Goal: Find specific page/section: Find specific page/section

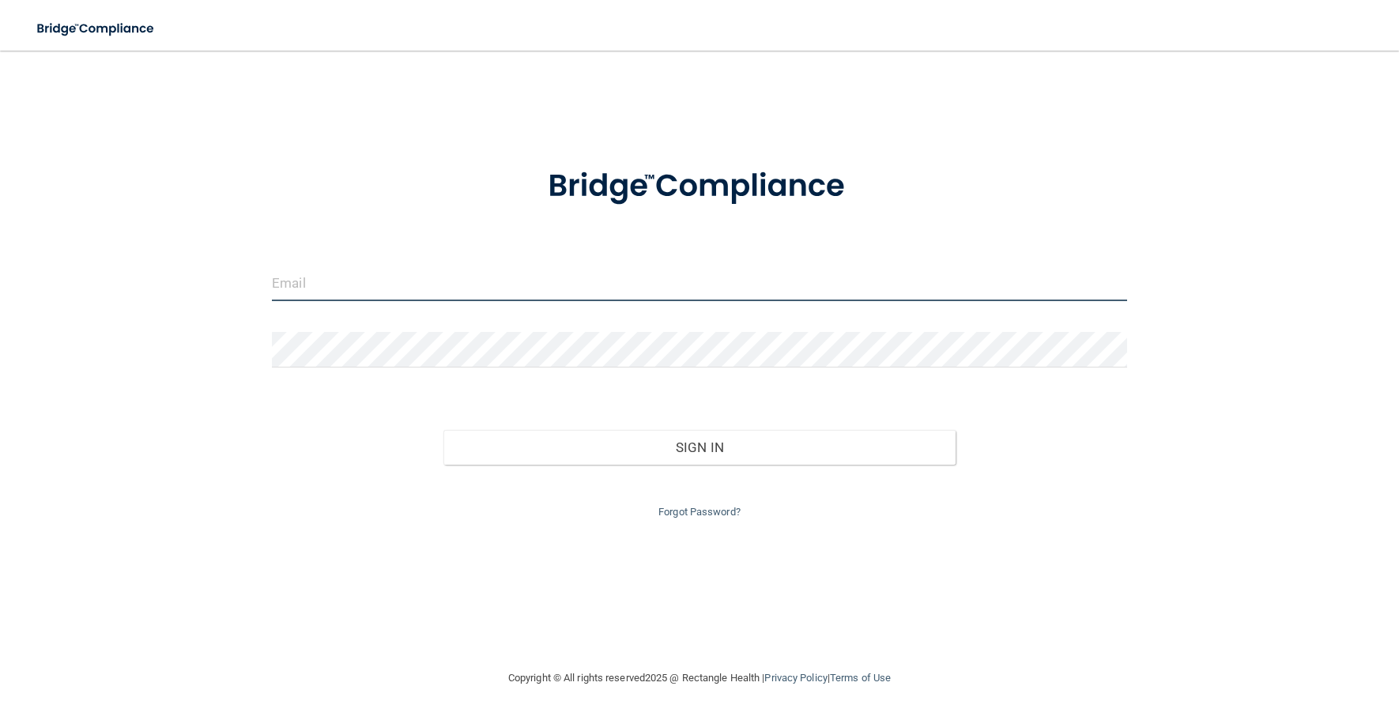
click at [338, 266] on input "email" at bounding box center [699, 284] width 855 height 36
type input "[EMAIL_ADDRESS][DOMAIN_NAME]"
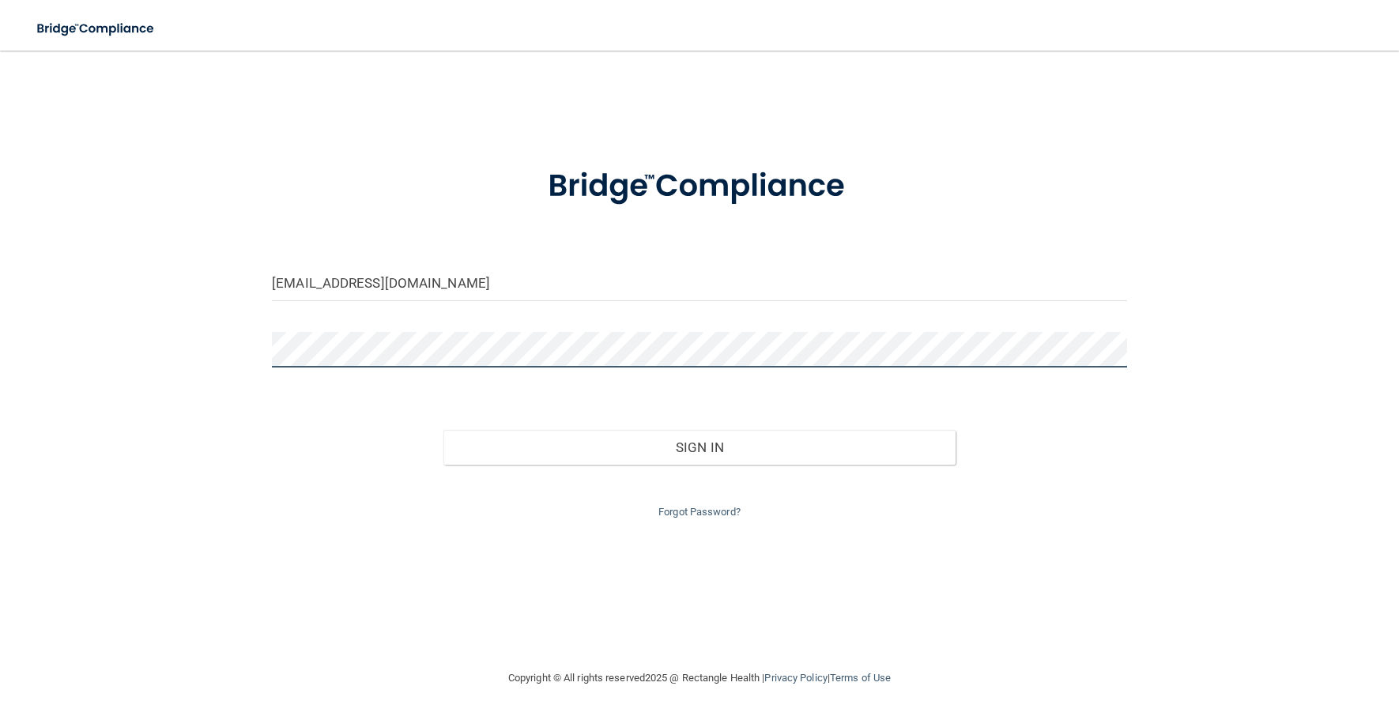
click at [443, 430] on button "Sign In" at bounding box center [699, 447] width 513 height 35
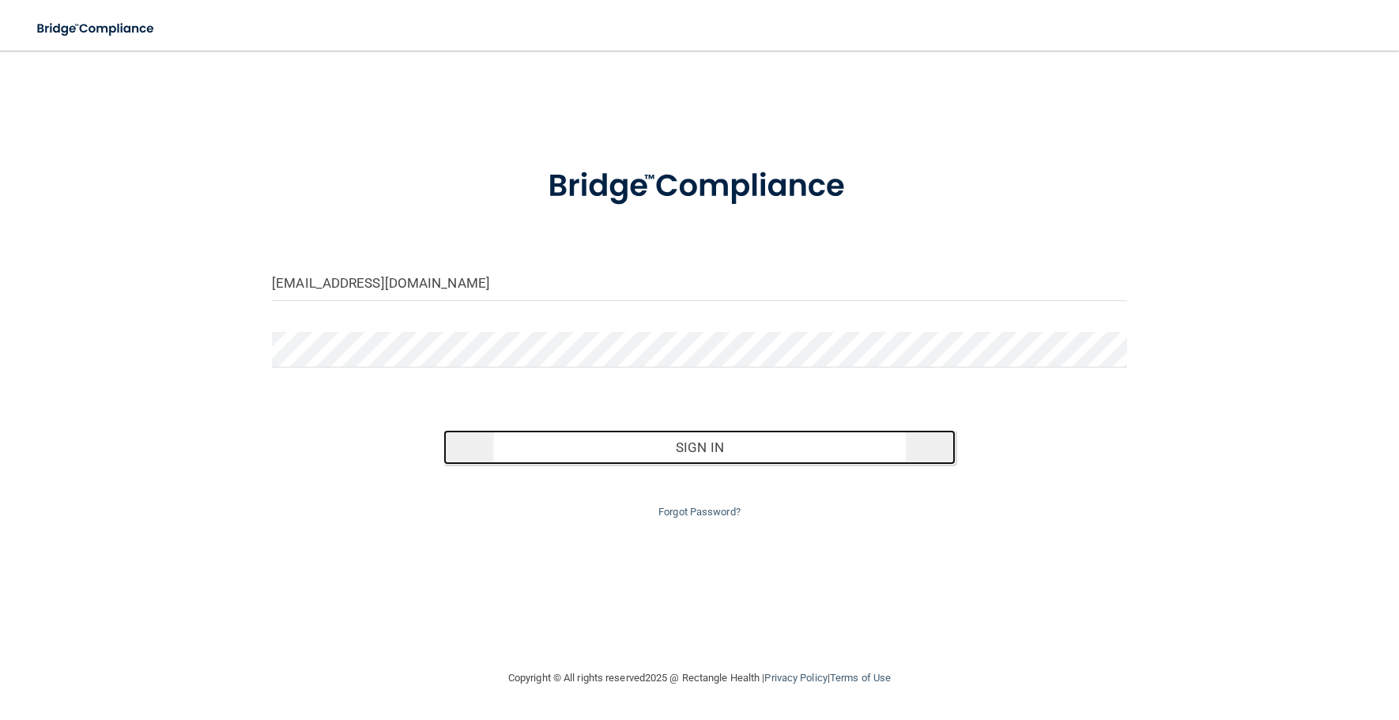
click at [690, 449] on button "Sign In" at bounding box center [699, 447] width 513 height 35
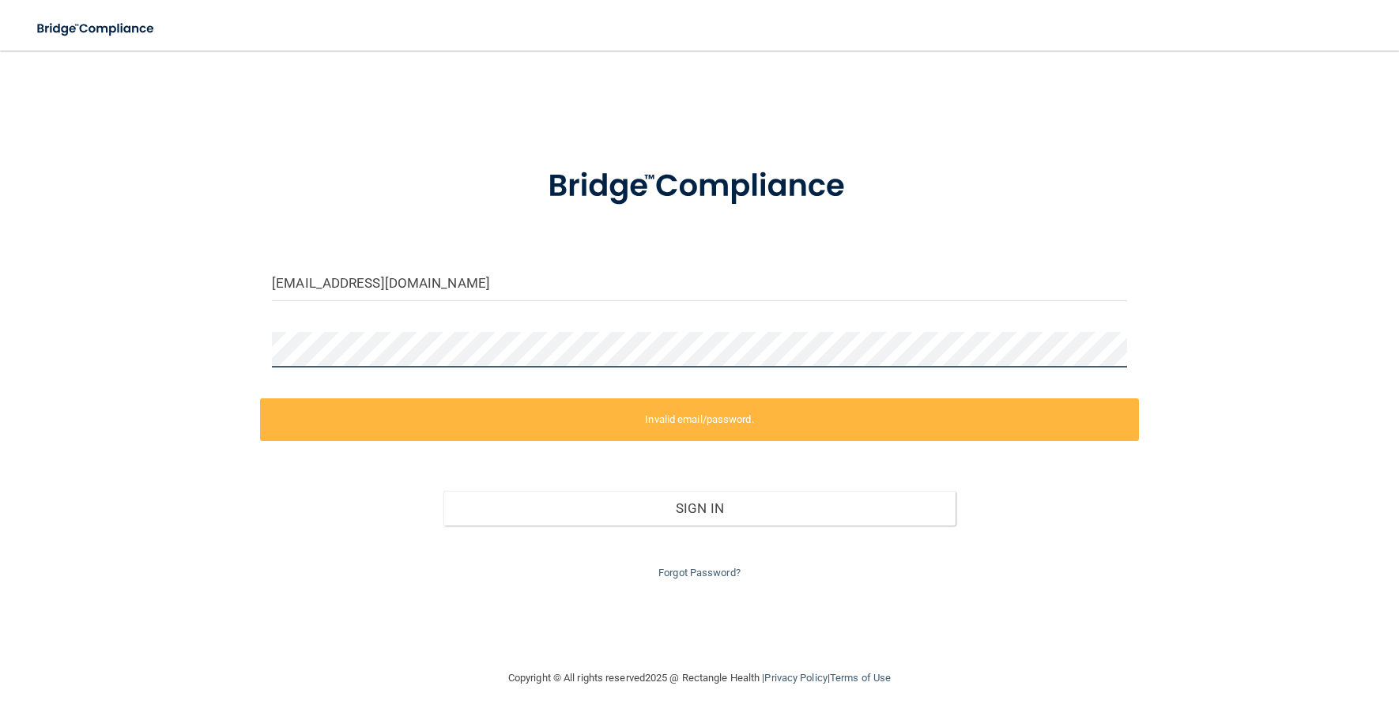
click at [157, 354] on div "[EMAIL_ADDRESS][DOMAIN_NAME] Invalid email/password. You don't have permission …" at bounding box center [700, 359] width 1336 height 586
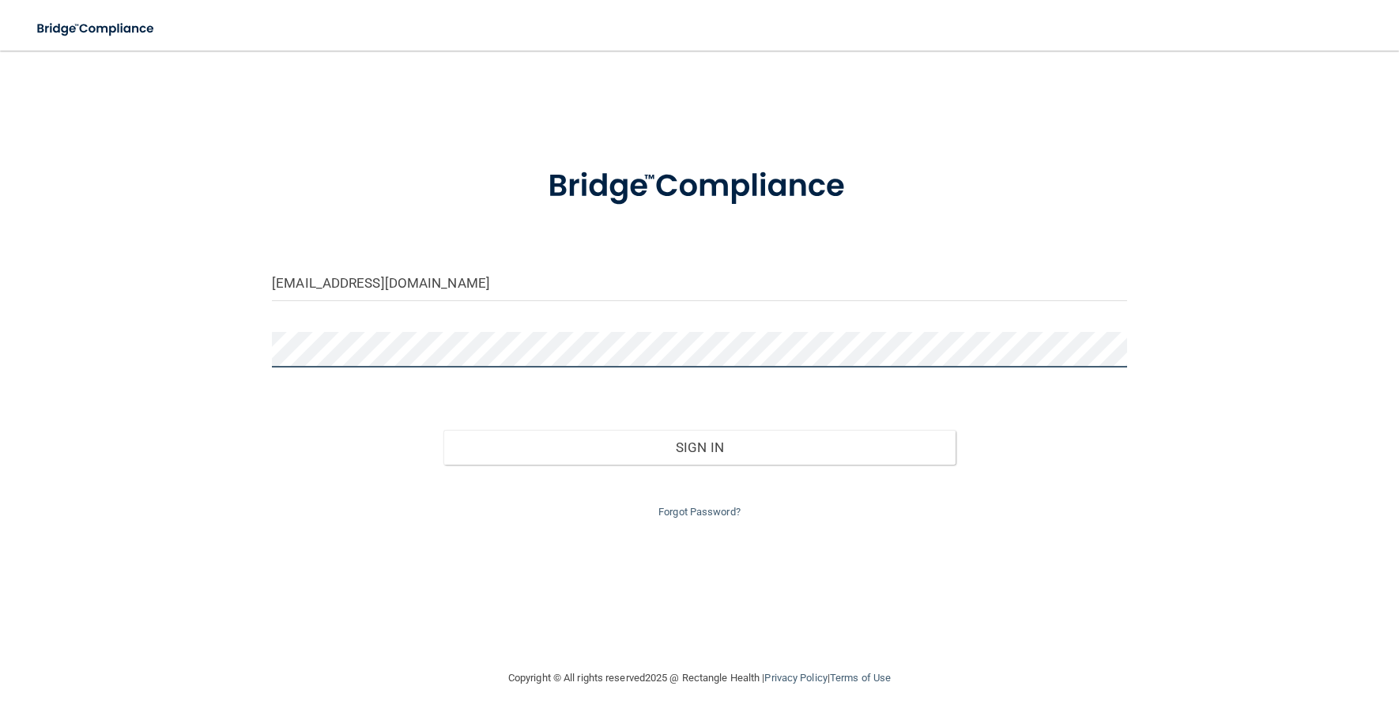
click at [443, 430] on button "Sign In" at bounding box center [699, 447] width 513 height 35
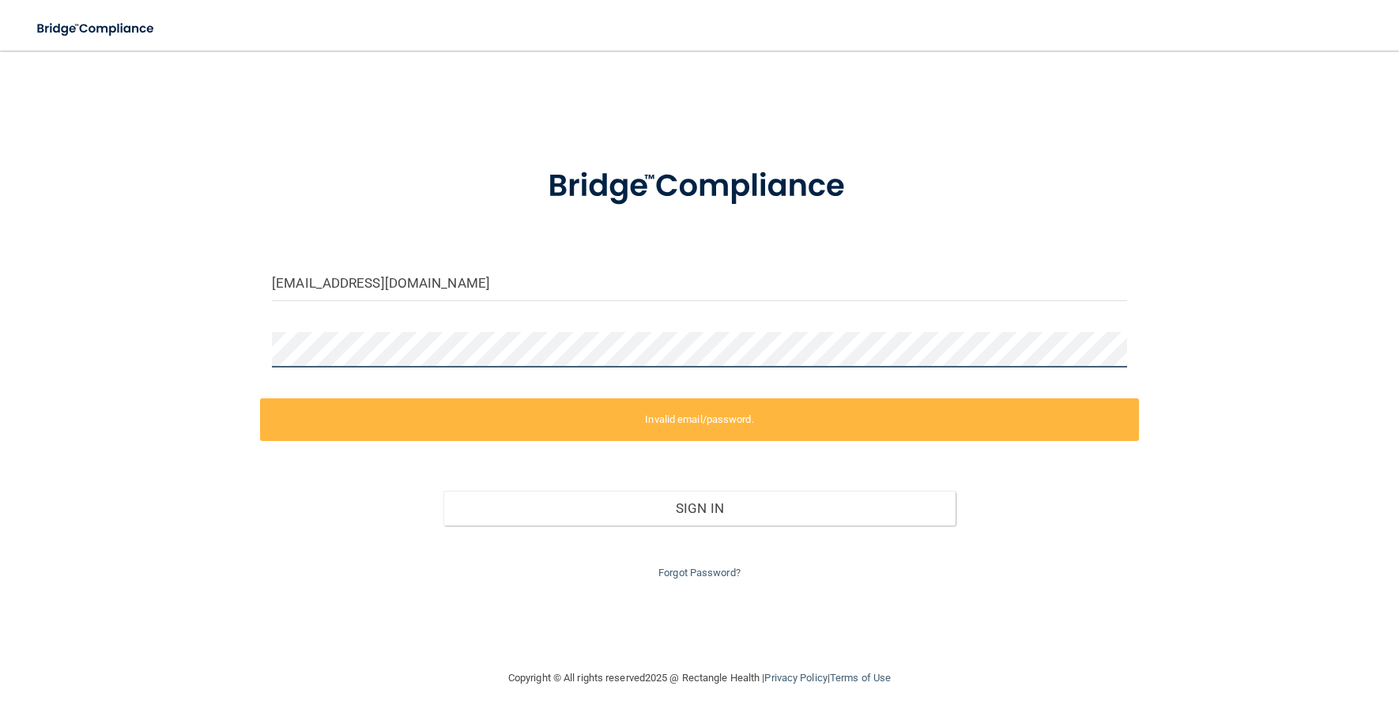
click at [245, 368] on div "[EMAIL_ADDRESS][DOMAIN_NAME] Invalid email/password. You don't have permission …" at bounding box center [700, 359] width 1336 height 586
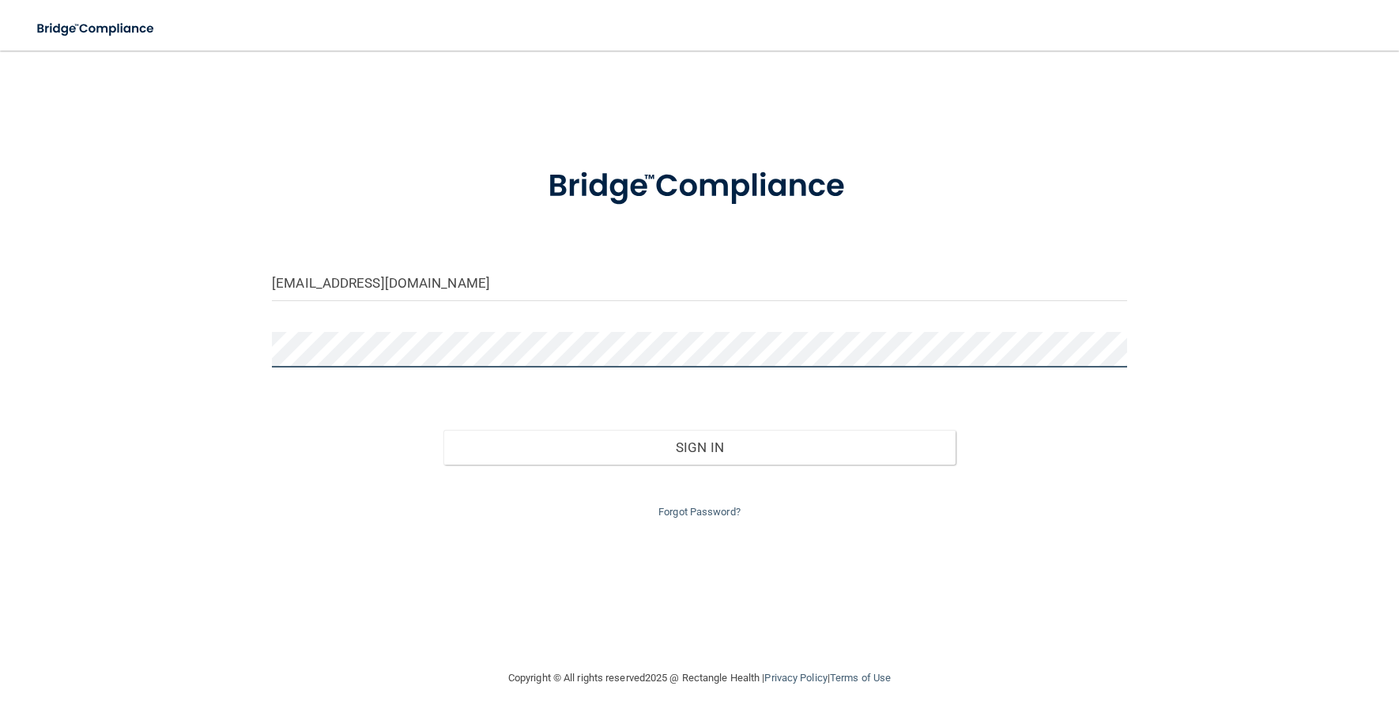
click at [443, 430] on button "Sign In" at bounding box center [699, 447] width 513 height 35
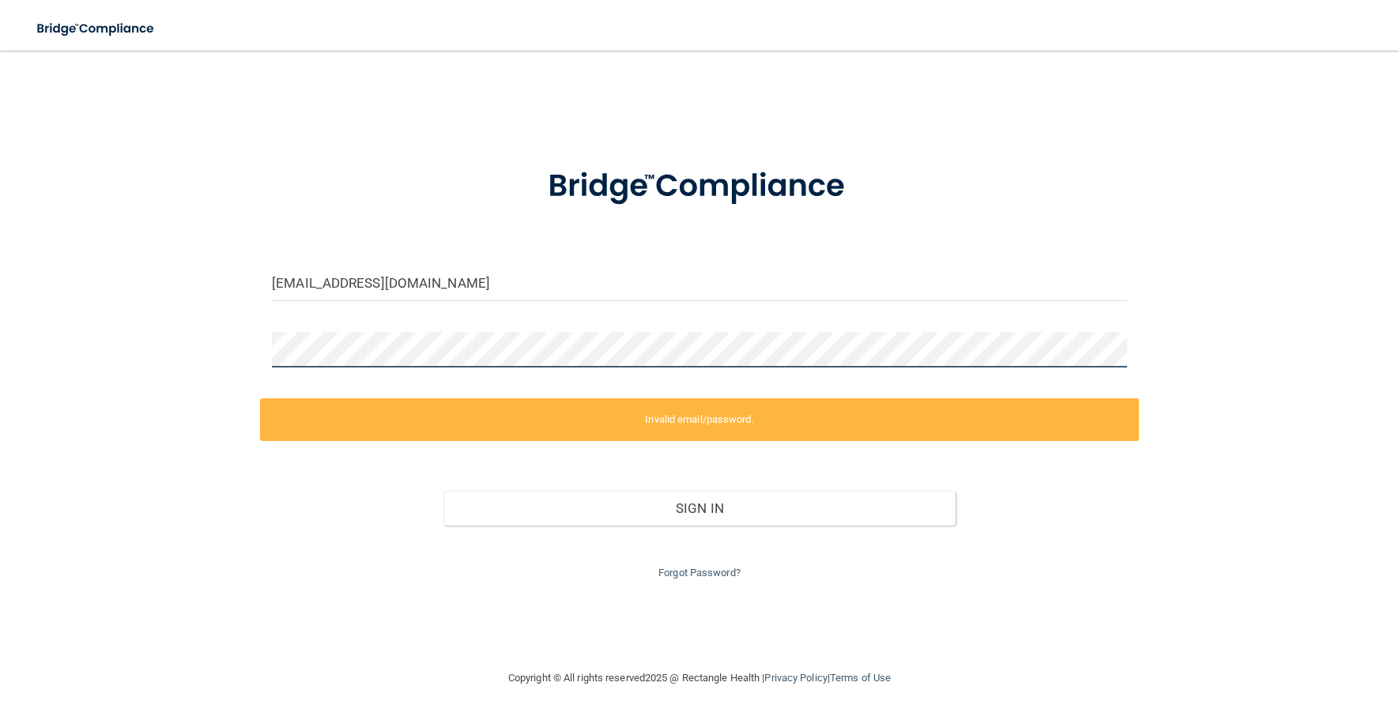
click at [85, 332] on div "[EMAIL_ADDRESS][DOMAIN_NAME] Invalid email/password. You don't have permission …" at bounding box center [700, 359] width 1336 height 586
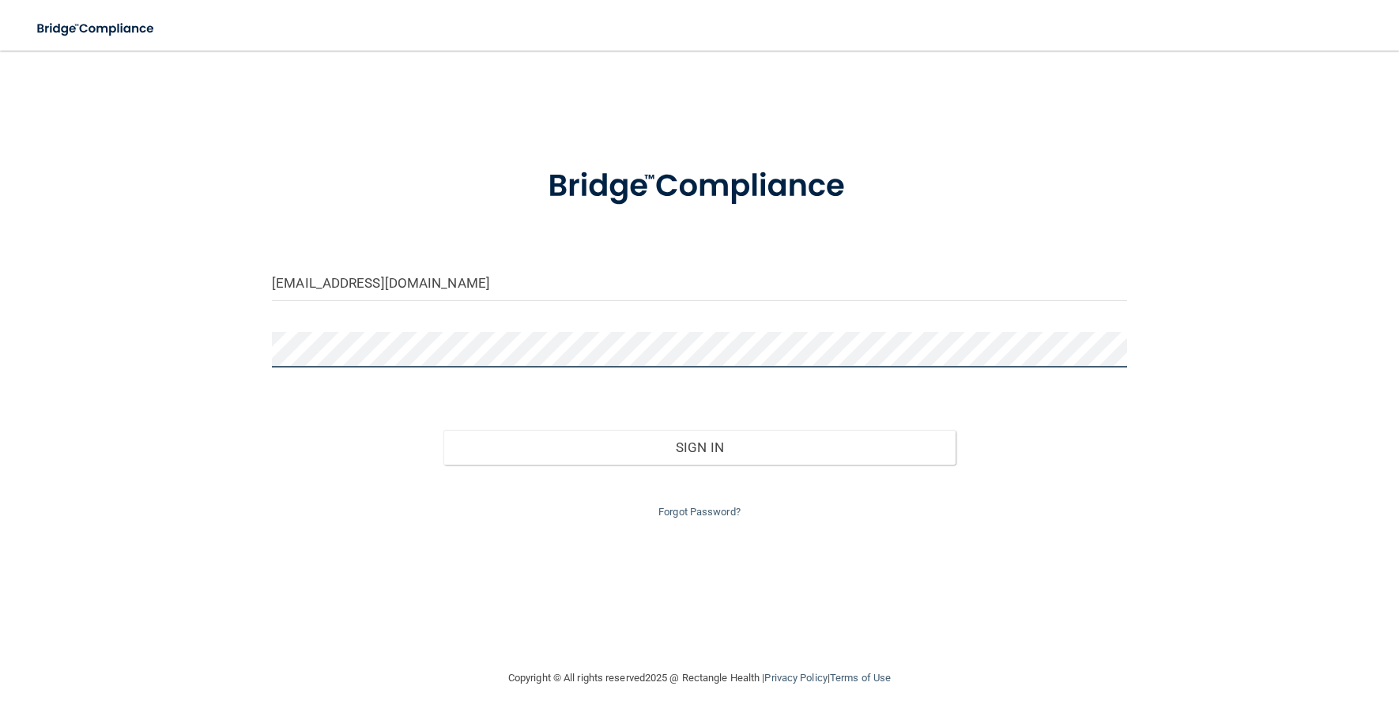
click at [443, 430] on button "Sign In" at bounding box center [699, 447] width 513 height 35
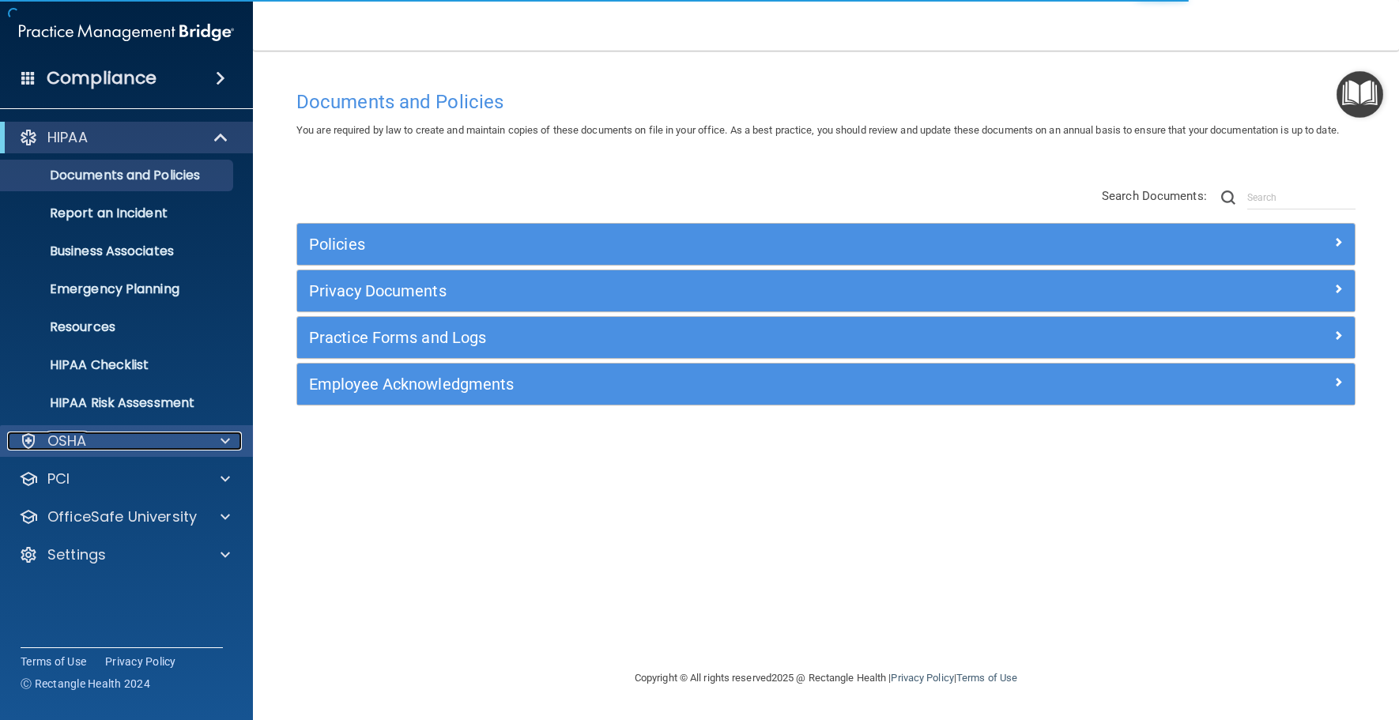
click at [78, 440] on p "OSHA" at bounding box center [67, 440] width 40 height 19
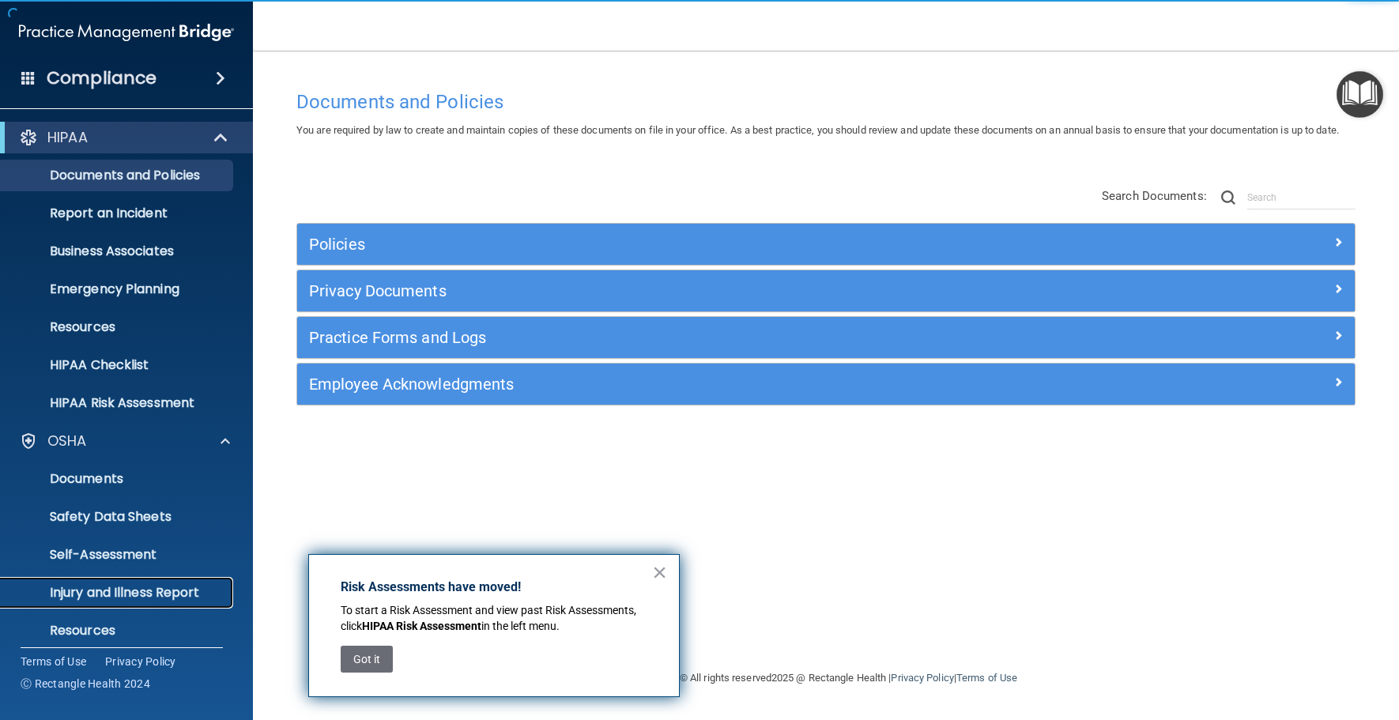
click at [142, 586] on p "Injury and Illness Report" at bounding box center [118, 593] width 216 height 16
